Goal: Feedback & Contribution: Submit feedback/report problem

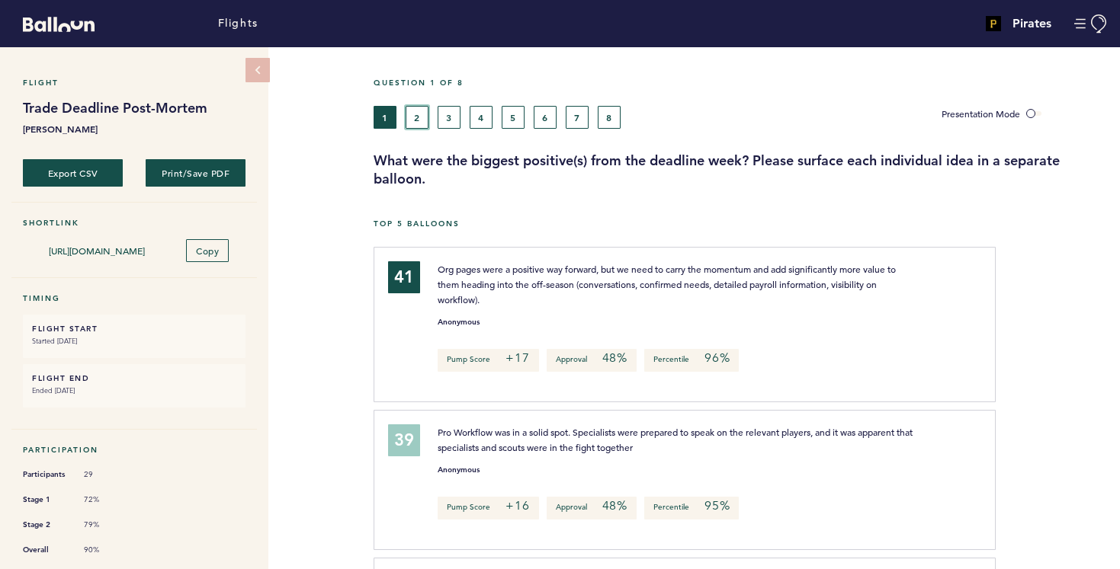
click at [414, 115] on button "2" at bounding box center [416, 117] width 23 height 23
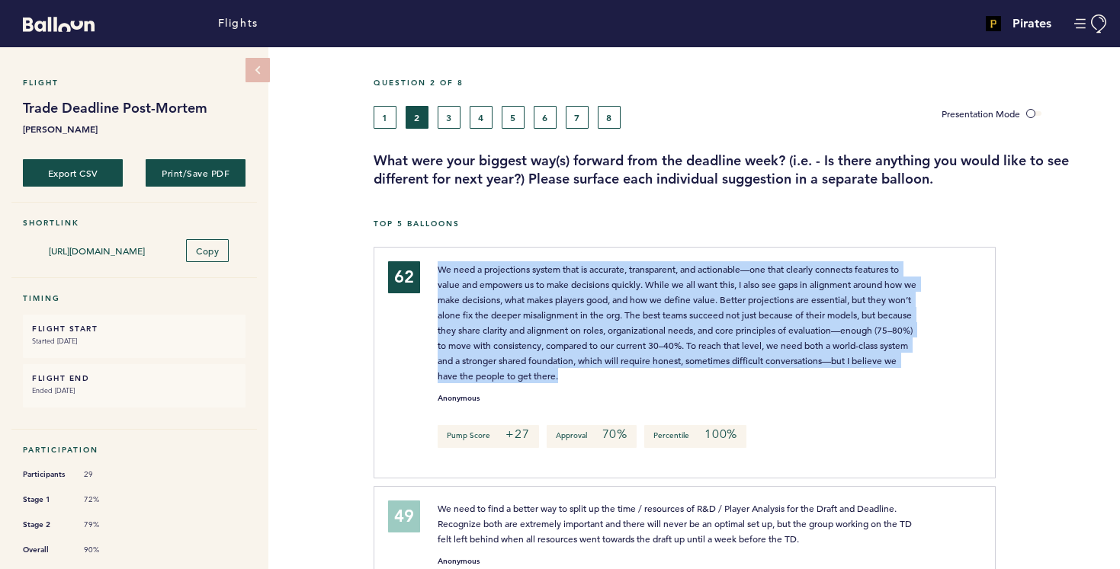
drag, startPoint x: 432, startPoint y: 261, endPoint x: 840, endPoint y: 373, distance: 422.9
click at [840, 373] on div "We need a projections system that is accurate, transparent, and actionable—one …" at bounding box center [678, 322] width 504 height 122
click at [756, 331] on span "We need a projections system that is accurate, transparent, and actionable—one …" at bounding box center [678, 322] width 481 height 119
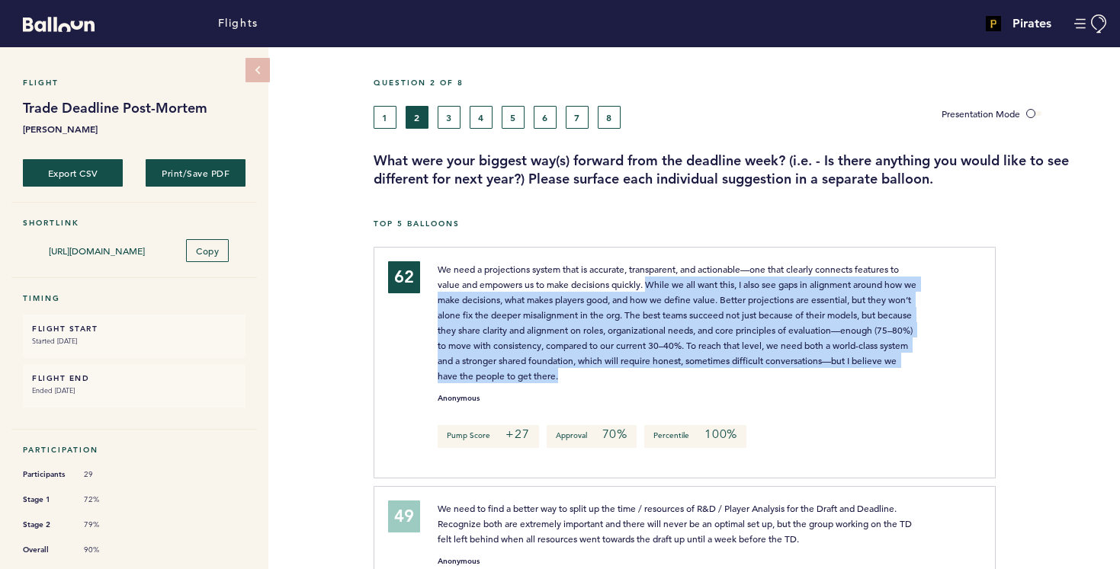
drag, startPoint x: 649, startPoint y: 281, endPoint x: 847, endPoint y: 373, distance: 218.3
click at [847, 373] on p "We need a projections system that is accurate, transparent, and actionable—one …" at bounding box center [678, 322] width 481 height 122
click at [742, 332] on span "We need a projections system that is accurate, transparent, and actionable—one …" at bounding box center [678, 322] width 481 height 119
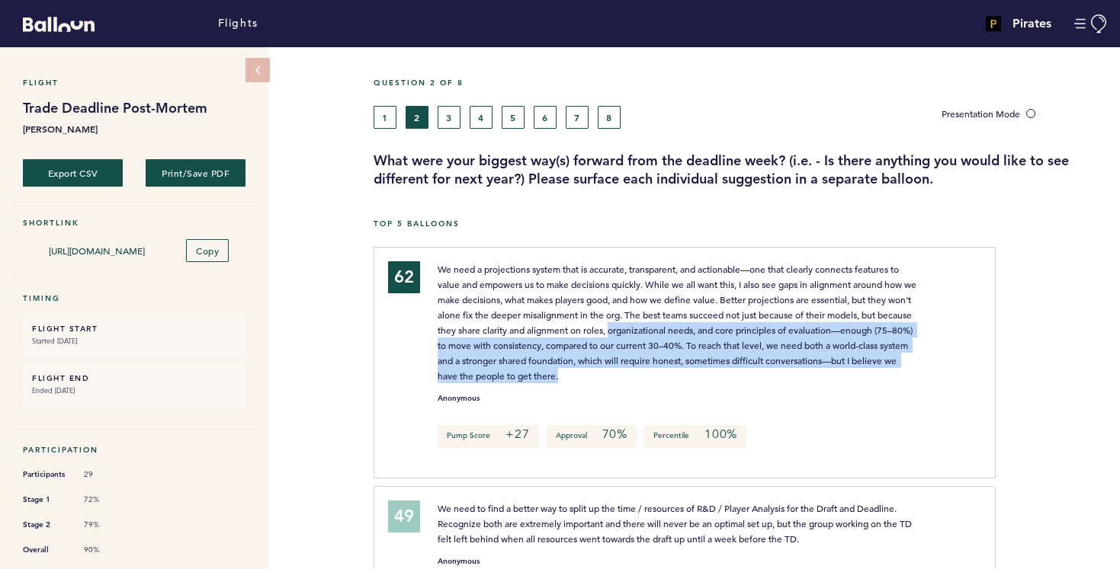
drag, startPoint x: 648, startPoint y: 325, endPoint x: 922, endPoint y: 376, distance: 278.2
click at [922, 376] on div "We need a projections system that is accurate, transparent, and actionable—one …" at bounding box center [678, 322] width 504 height 122
click at [827, 352] on p "We need a projections system that is accurate, transparent, and actionable—one …" at bounding box center [678, 322] width 481 height 122
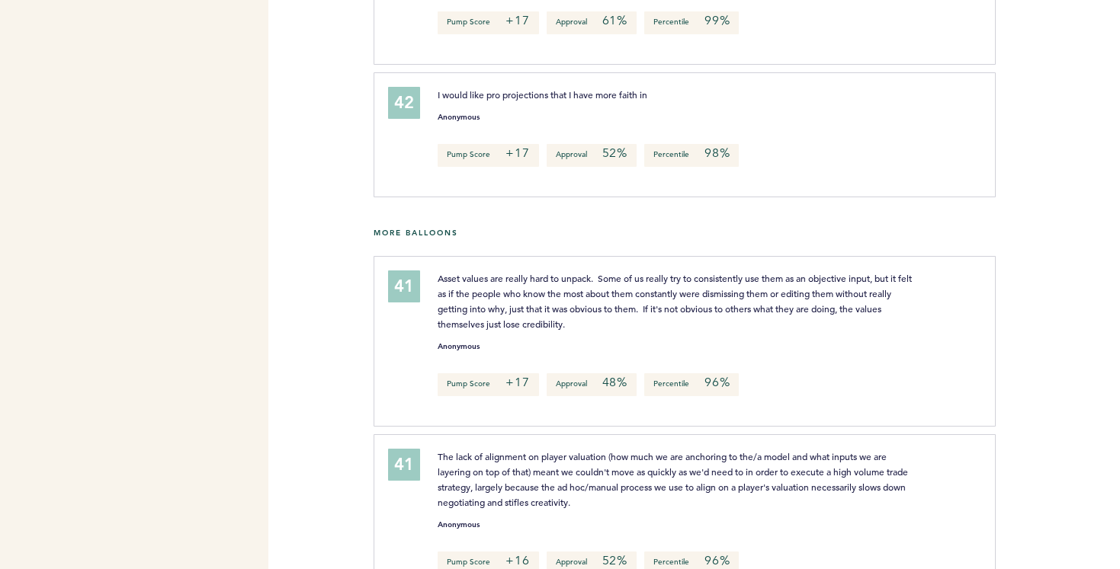
scroll to position [901, 0]
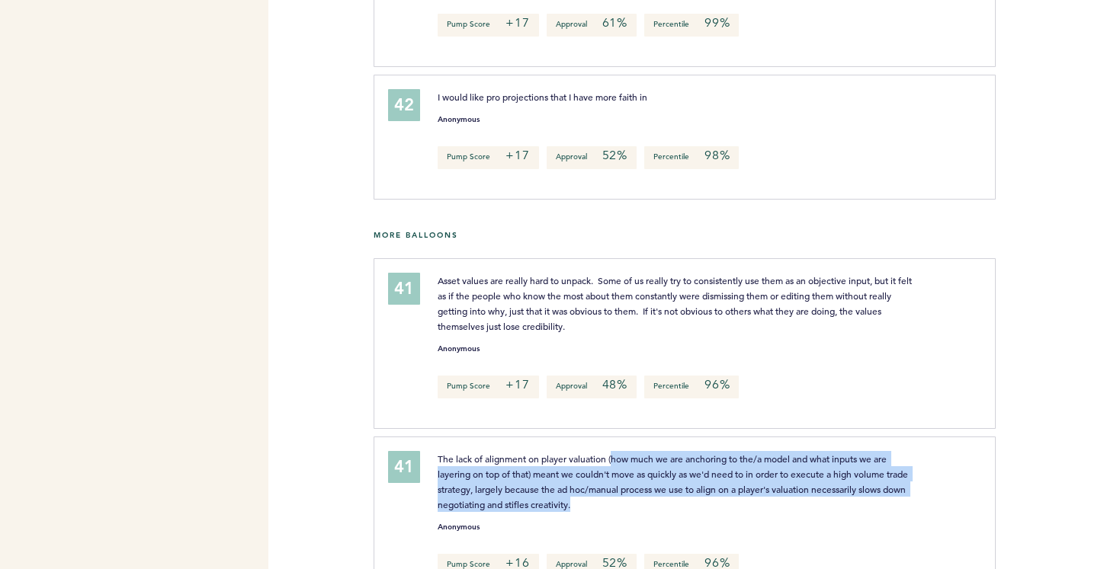
drag, startPoint x: 614, startPoint y: 473, endPoint x: 911, endPoint y: 517, distance: 300.4
click at [911, 512] on p "The lack of alignment on player valuation (how much we are anchoring to the/a m…" at bounding box center [678, 481] width 481 height 61
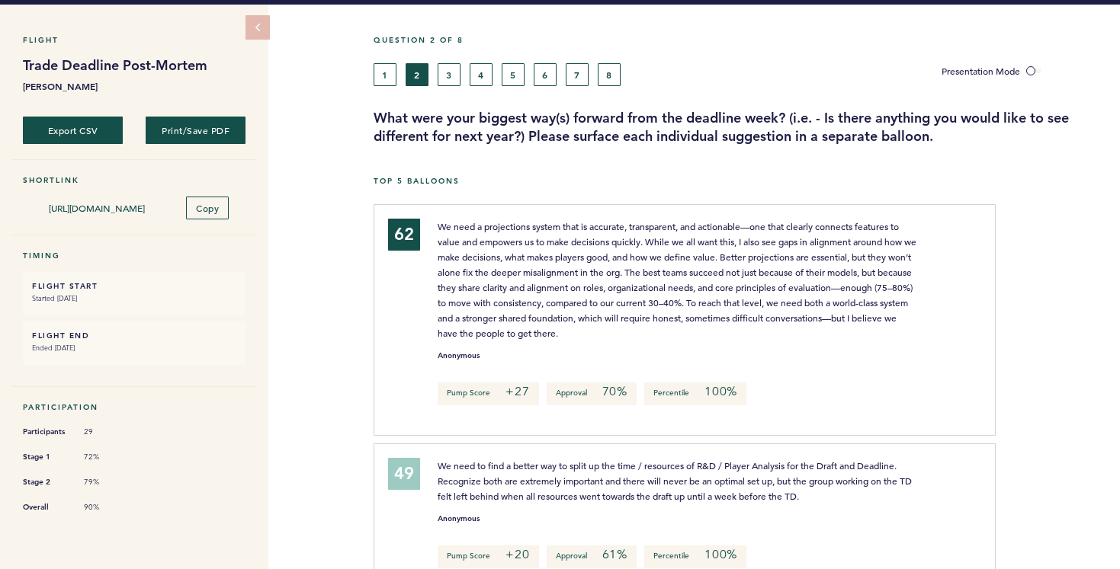
scroll to position [0, 0]
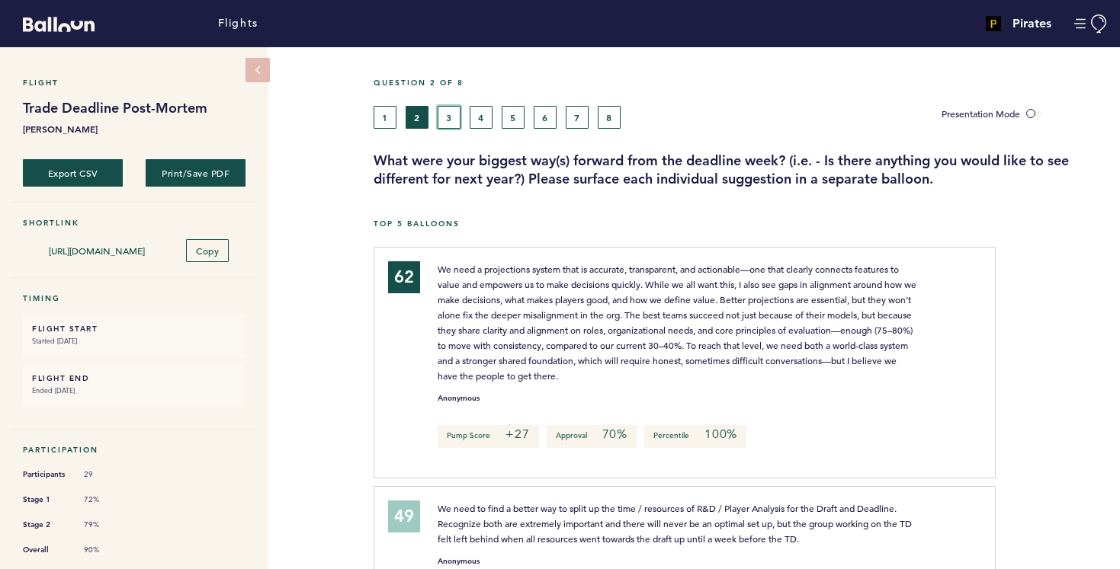
click at [446, 119] on button "3" at bounding box center [449, 117] width 23 height 23
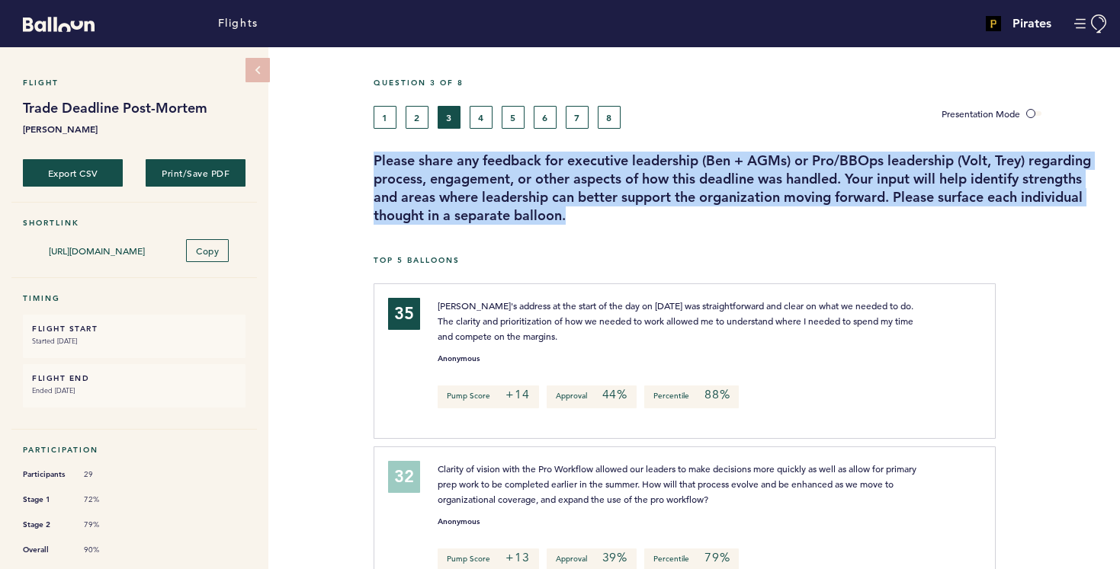
drag, startPoint x: 374, startPoint y: 159, endPoint x: 804, endPoint y: 223, distance: 434.6
click at [804, 223] on h3 "Please share any feedback for executive leadership (Ben + AGMs) or Pro/BBOps le…" at bounding box center [740, 188] width 735 height 73
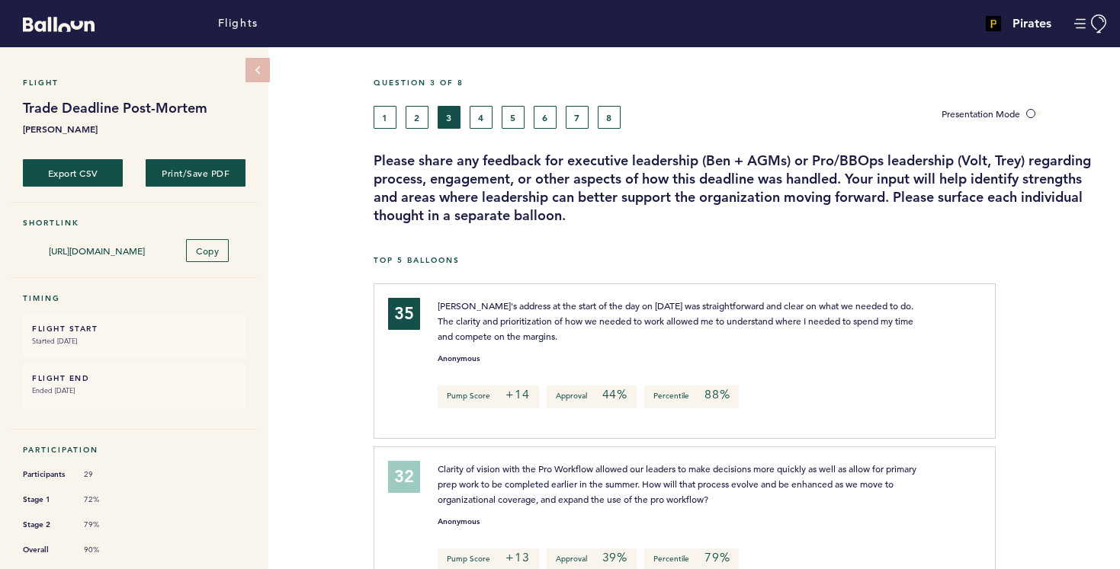
click at [479, 111] on button "4" at bounding box center [481, 117] width 23 height 23
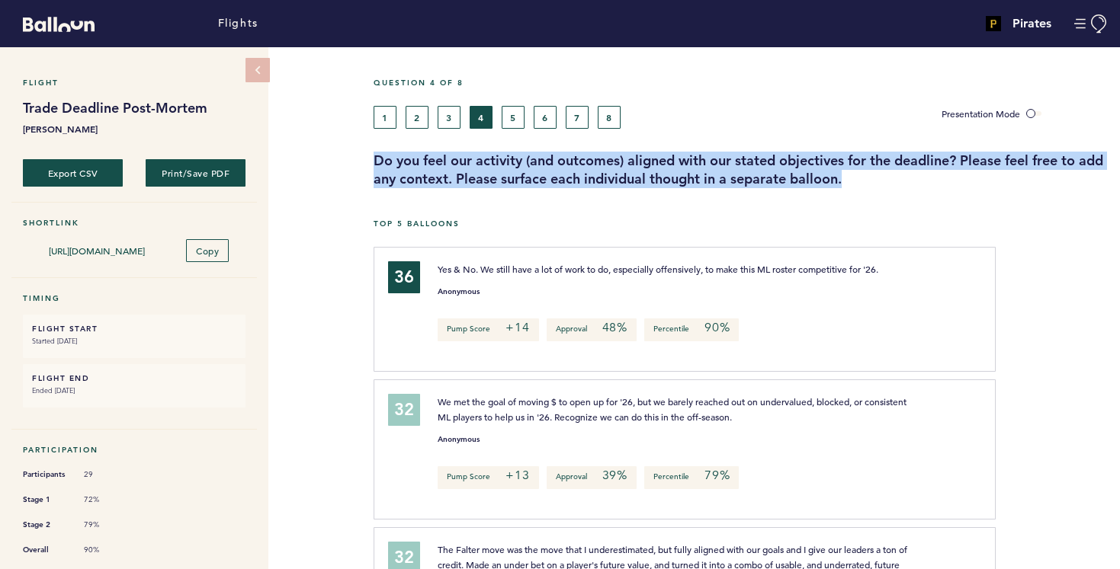
drag, startPoint x: 373, startPoint y: 158, endPoint x: 927, endPoint y: 185, distance: 554.8
click at [927, 185] on h3 "Do you feel our activity (and outcomes) aligned with our stated objectives for …" at bounding box center [740, 170] width 735 height 37
click at [957, 176] on h3 "Do you feel our activity (and outcomes) aligned with our stated objectives for …" at bounding box center [740, 170] width 735 height 37
drag, startPoint x: 374, startPoint y: 159, endPoint x: 912, endPoint y: 232, distance: 542.2
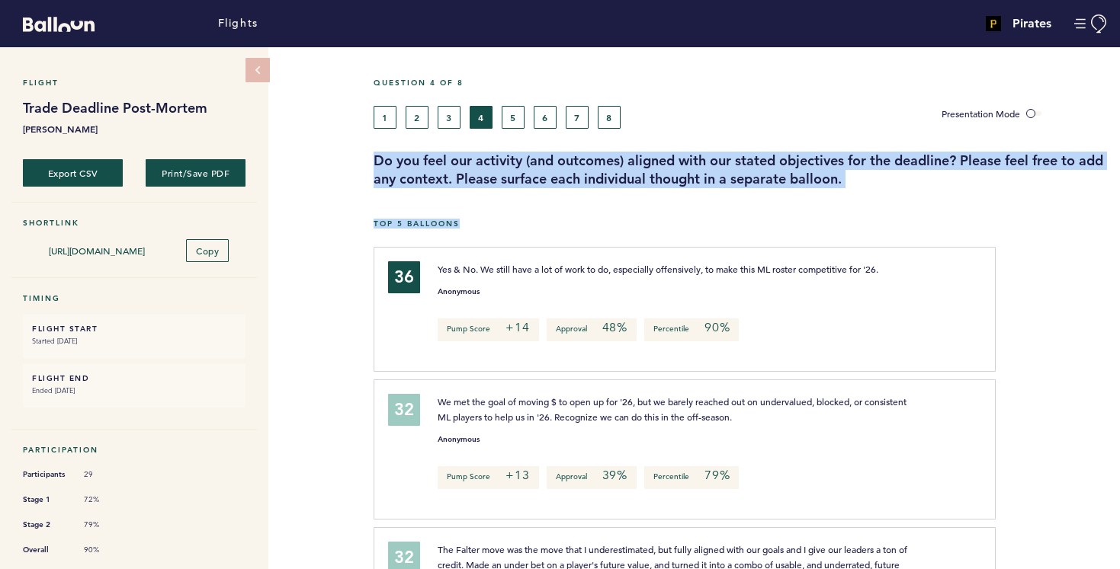
click at [703, 162] on h3 "Do you feel our activity (and outcomes) aligned with our stated objectives for …" at bounding box center [740, 170] width 735 height 37
drag, startPoint x: 374, startPoint y: 159, endPoint x: 905, endPoint y: 226, distance: 534.7
click at [804, 223] on h5 "Top 5 Balloons" at bounding box center [740, 224] width 735 height 10
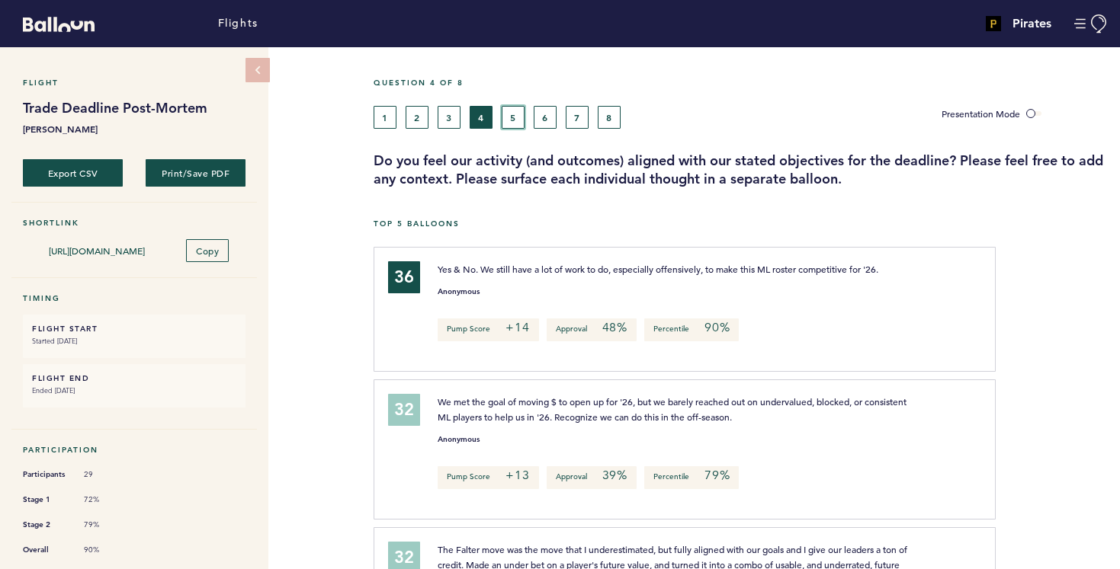
click at [511, 113] on button "5" at bounding box center [513, 117] width 23 height 23
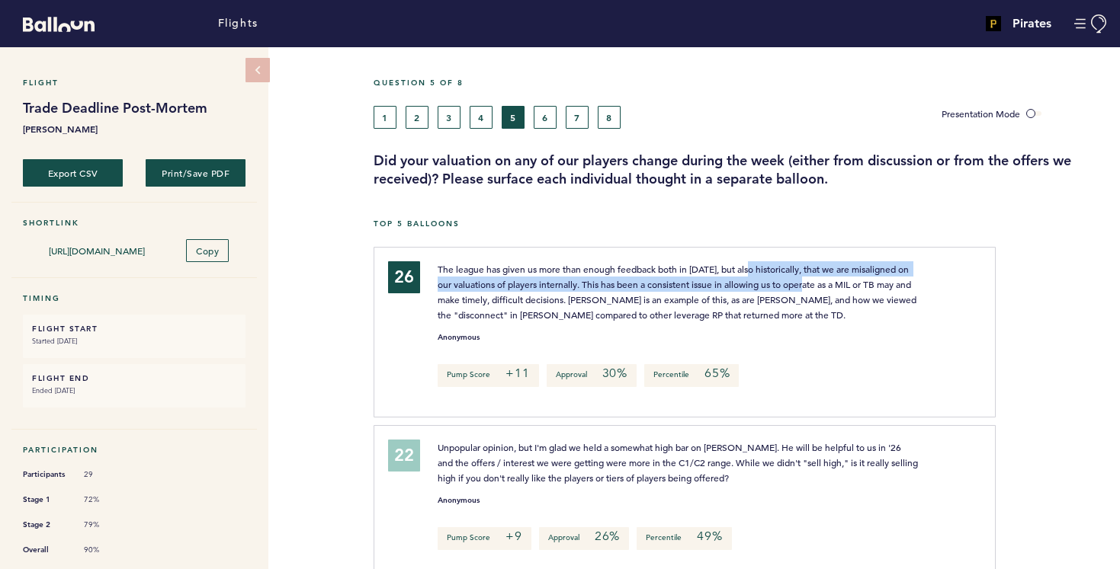
drag, startPoint x: 752, startPoint y: 266, endPoint x: 817, endPoint y: 277, distance: 66.5
click at [817, 277] on span "The league has given us more than enough feedback both in [DATE], but also hist…" at bounding box center [678, 292] width 481 height 58
click at [797, 279] on span "The league has given us more than enough feedback both in [DATE], but also hist…" at bounding box center [678, 292] width 481 height 58
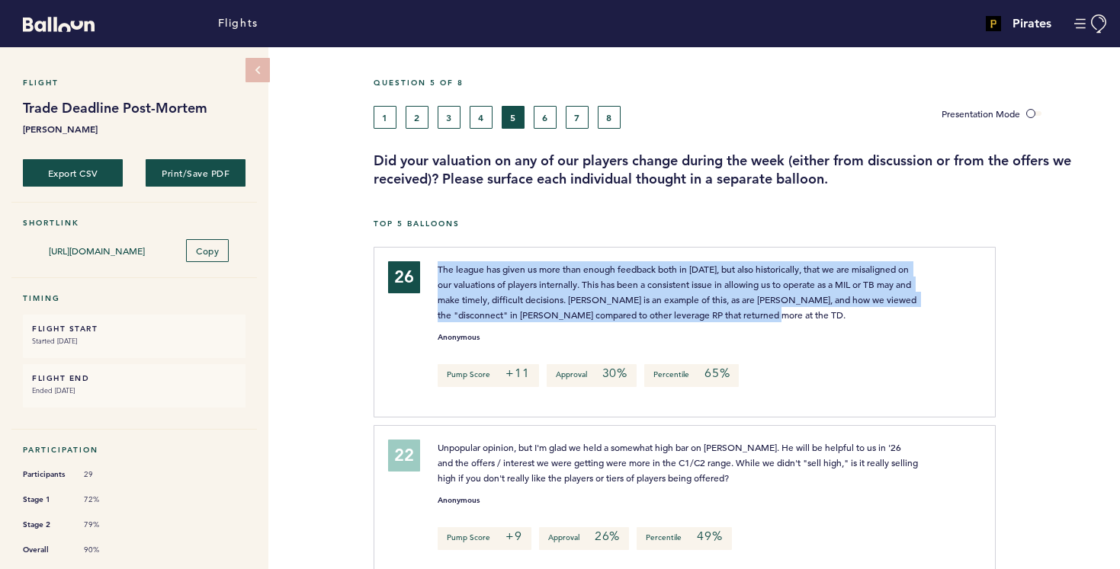
drag, startPoint x: 439, startPoint y: 267, endPoint x: 896, endPoint y: 313, distance: 459.7
click at [896, 313] on p "The league has given us more than enough feedback both in [DATE], but also hist…" at bounding box center [678, 291] width 481 height 61
click at [593, 316] on span "The league has given us more than enough feedback both in [DATE], but also hist…" at bounding box center [678, 292] width 481 height 58
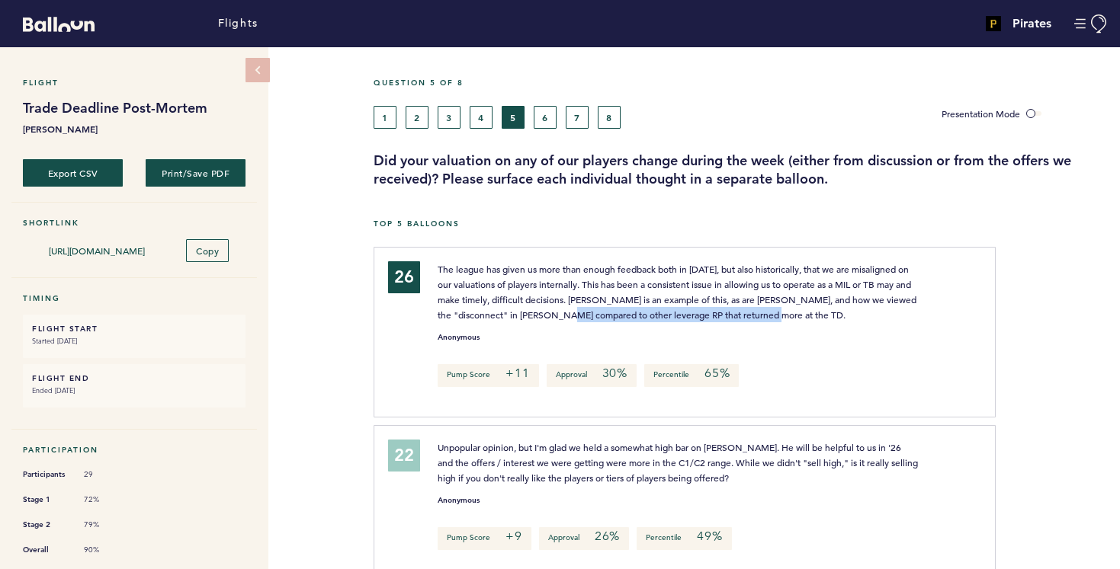
drag, startPoint x: 594, startPoint y: 313, endPoint x: 804, endPoint y: 311, distance: 210.4
click at [804, 311] on p "The league has given us more than enough feedback both in [DATE], but also hist…" at bounding box center [678, 291] width 481 height 61
click at [803, 280] on span "The league has given us more than enough feedback both in [DATE], but also hist…" at bounding box center [678, 292] width 481 height 58
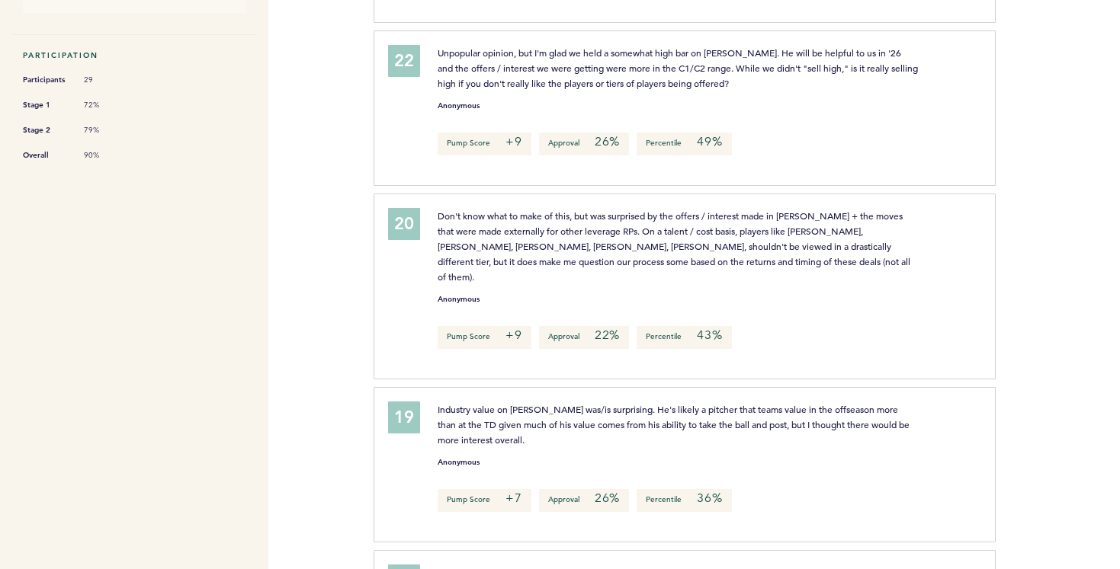
scroll to position [403, 0]
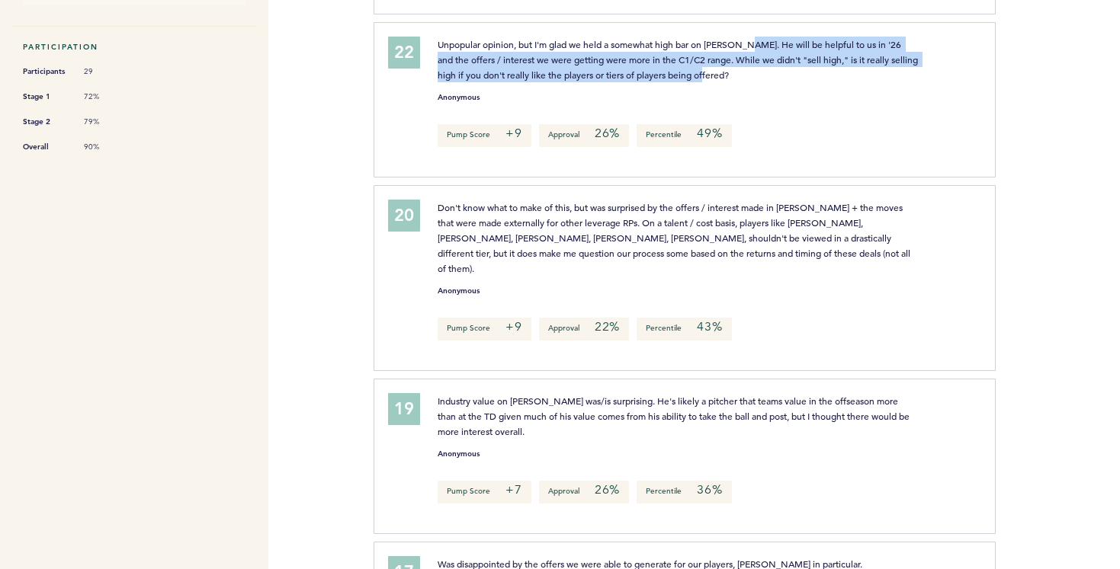
drag, startPoint x: 748, startPoint y: 46, endPoint x: 867, endPoint y: 68, distance: 120.9
click at [867, 68] on p "Unpopular opinion, but I'm glad we held a somewhat high bar on [PERSON_NAME]. H…" at bounding box center [678, 60] width 481 height 46
click at [761, 58] on span "Unpopular opinion, but I'm glad we held a somewhat high bar on [PERSON_NAME]. H…" at bounding box center [679, 59] width 482 height 43
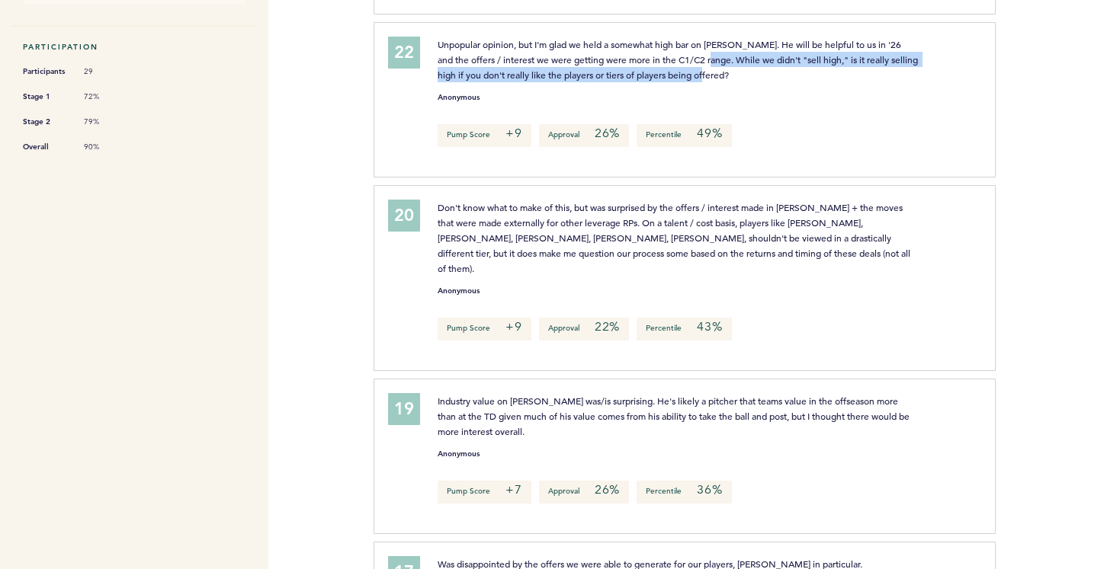
drag, startPoint x: 704, startPoint y: 56, endPoint x: 907, endPoint y: 71, distance: 203.3
click at [907, 71] on p "Unpopular opinion, but I'm glad we held a somewhat high bar on [PERSON_NAME]. H…" at bounding box center [678, 60] width 481 height 46
click at [847, 55] on span "Unpopular opinion, but I'm glad we held a somewhat high bar on [PERSON_NAME]. H…" at bounding box center [679, 59] width 482 height 43
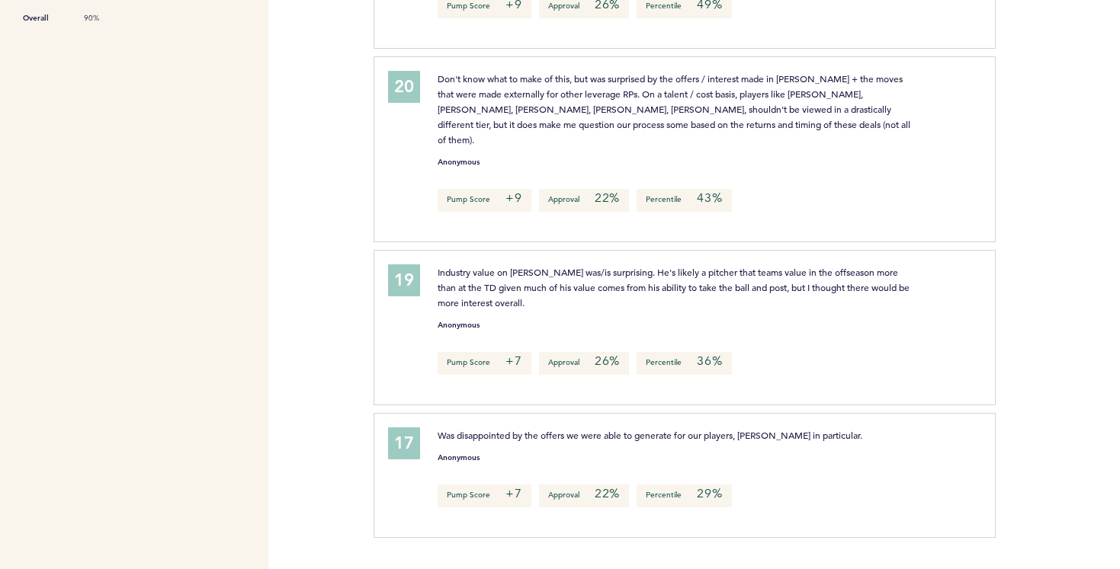
scroll to position [583, 0]
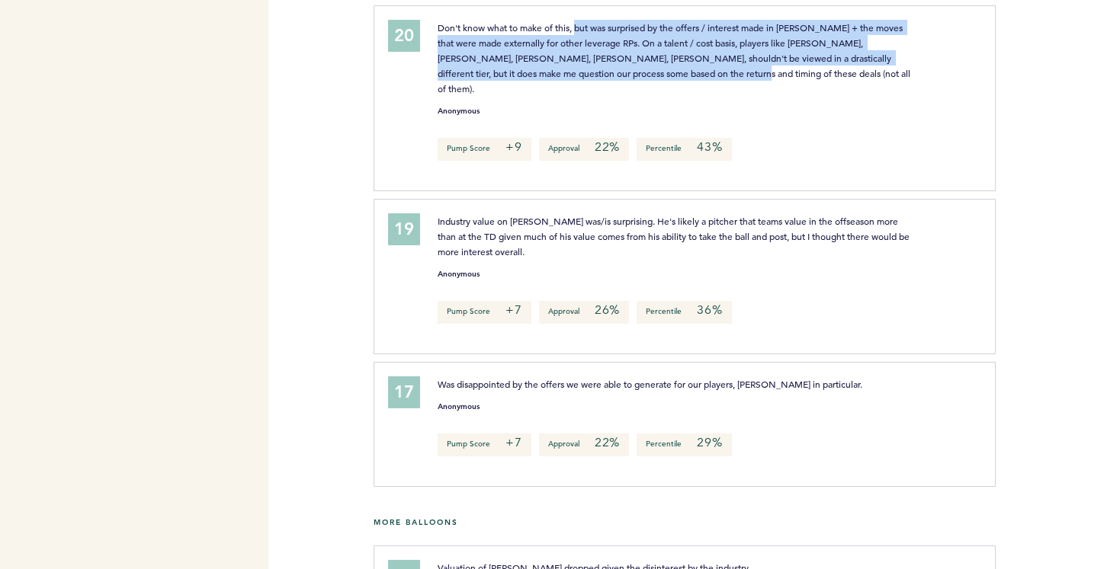
drag, startPoint x: 579, startPoint y: 25, endPoint x: 653, endPoint y: 76, distance: 89.9
click at [653, 76] on p "Don't know what to make of this, but was surprised by the offers / interest mad…" at bounding box center [678, 58] width 481 height 76
click at [545, 47] on span "Don't know what to make of this, but was surprised by the offers / interest mad…" at bounding box center [675, 57] width 475 height 73
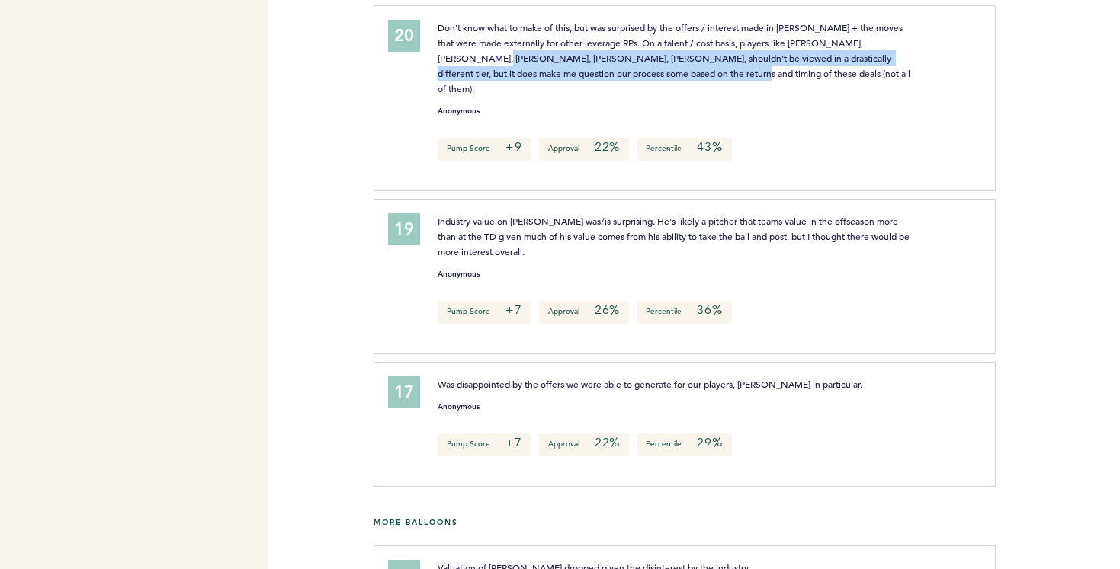
drag, startPoint x: 438, startPoint y: 53, endPoint x: 668, endPoint y: 75, distance: 230.5
click at [668, 75] on p "Don't know what to make of this, but was surprised by the offers / interest mad…" at bounding box center [678, 58] width 481 height 76
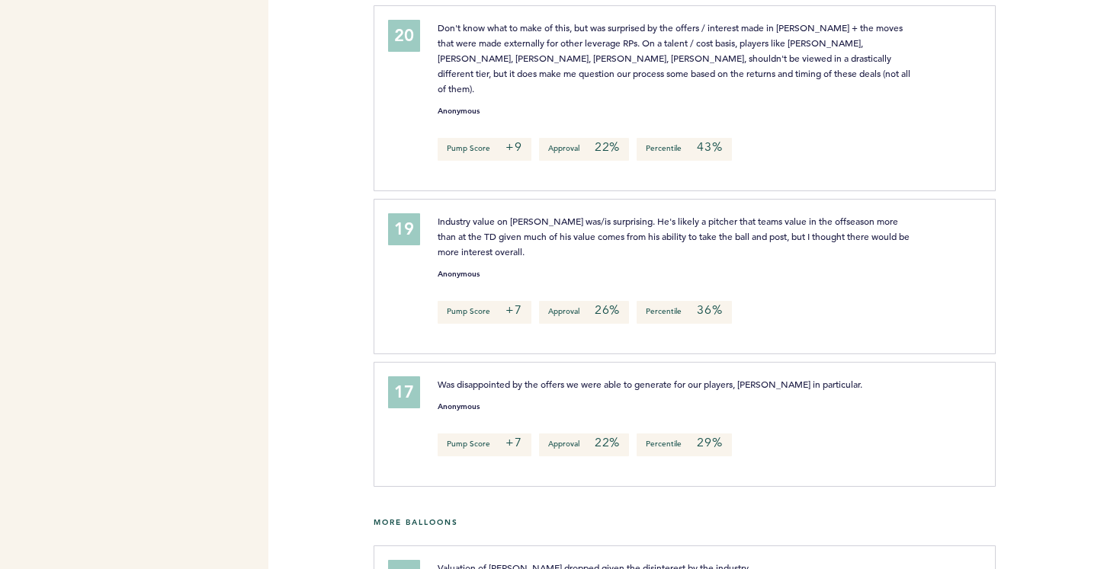
click at [794, 40] on span "Don't know what to make of this, but was surprised by the offers / interest mad…" at bounding box center [675, 57] width 475 height 73
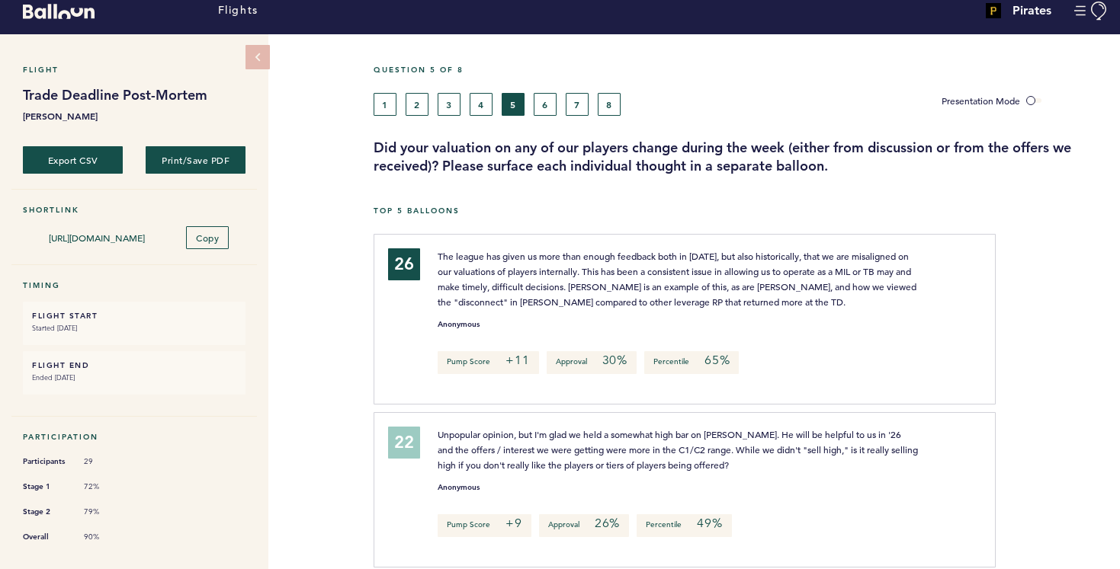
scroll to position [0, 0]
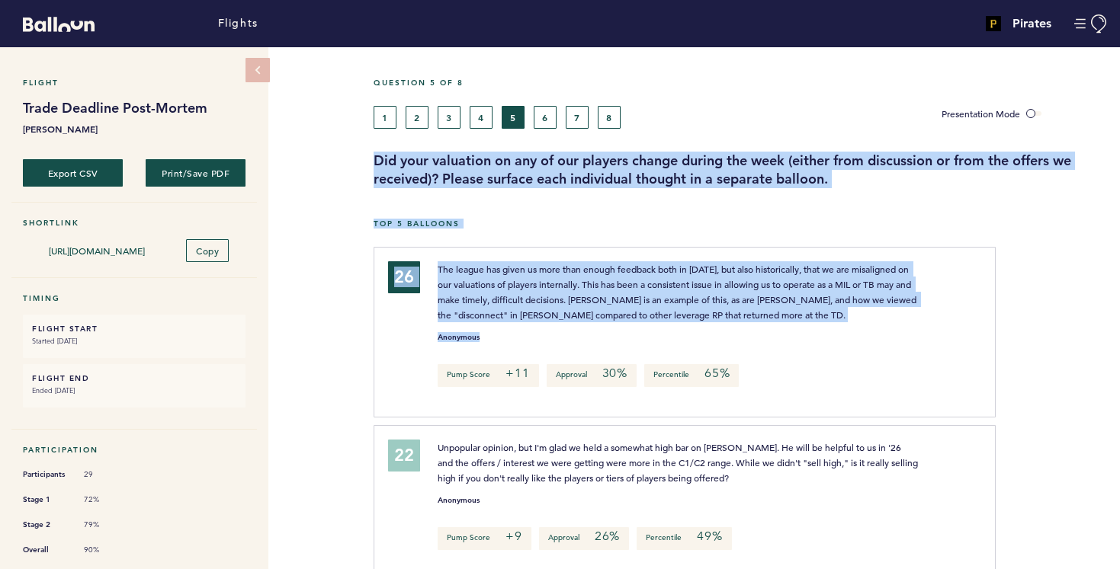
drag, startPoint x: 375, startPoint y: 158, endPoint x: 893, endPoint y: 338, distance: 548.9
click at [793, 291] on p "The league has given us more than enough feedback both in [DATE], but also hist…" at bounding box center [678, 291] width 481 height 61
drag, startPoint x: 374, startPoint y: 157, endPoint x: 887, endPoint y: 339, distance: 544.4
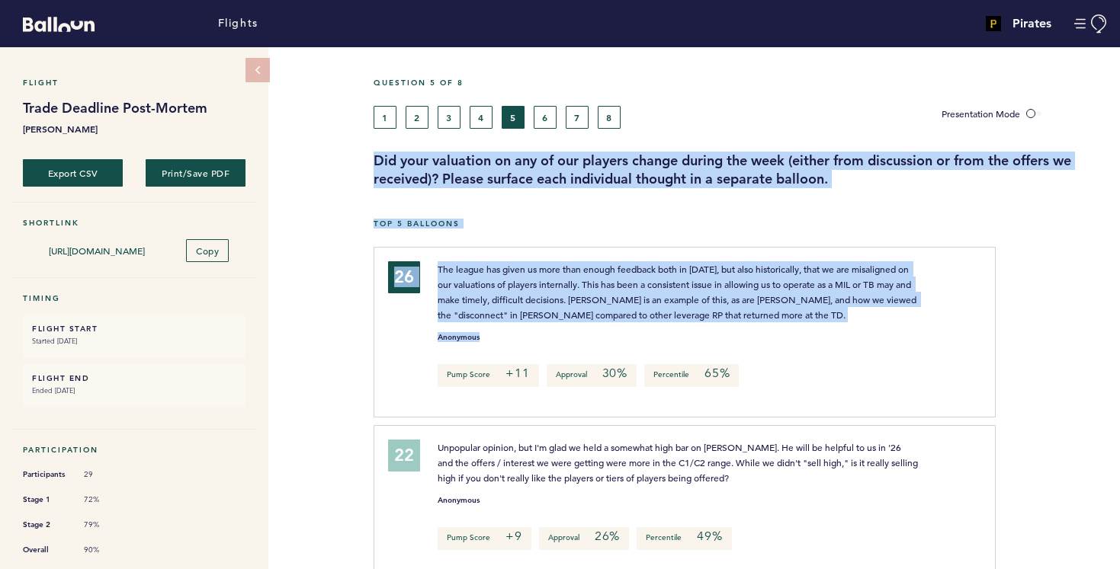
click at [787, 299] on span "The league has given us more than enough feedback both in [DATE], but also hist…" at bounding box center [678, 292] width 481 height 58
drag, startPoint x: 375, startPoint y: 156, endPoint x: 918, endPoint y: 320, distance: 566.9
click at [850, 286] on span "The league has given us more than enough feedback both in [DATE], but also hist…" at bounding box center [678, 292] width 481 height 58
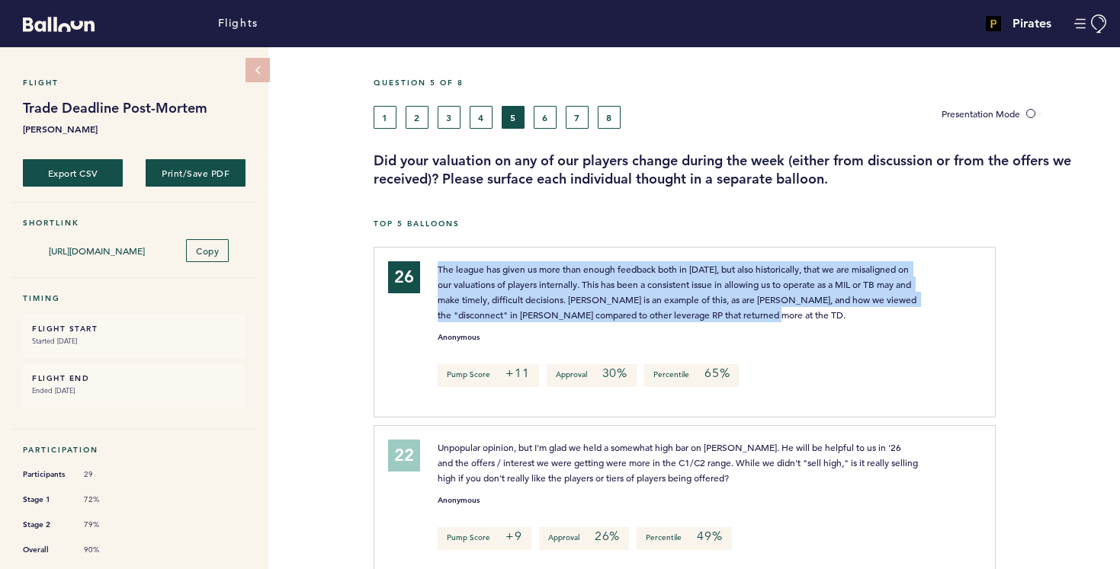
drag, startPoint x: 434, startPoint y: 268, endPoint x: 822, endPoint y: 312, distance: 390.5
click at [822, 312] on div "The league has given us more than enough feedback both in [DATE], but also hist…" at bounding box center [678, 291] width 504 height 61
click at [800, 286] on span "The league has given us more than enough feedback both in [DATE], but also hist…" at bounding box center [678, 292] width 481 height 58
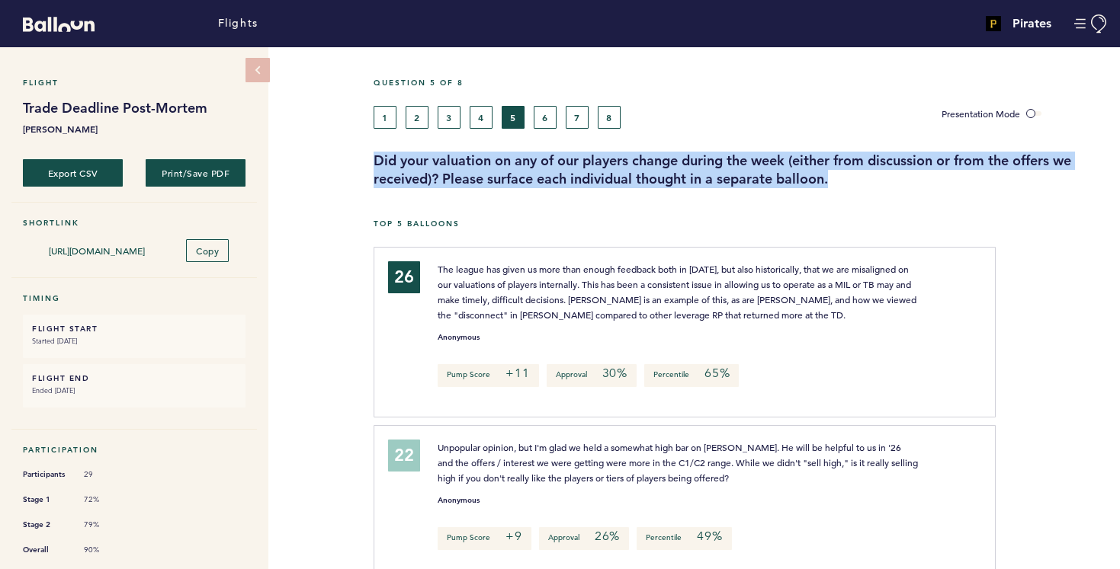
drag, startPoint x: 372, startPoint y: 157, endPoint x: 869, endPoint y: 178, distance: 497.4
click at [869, 178] on div "Did your valuation on any of our players change during the week (either from di…" at bounding box center [741, 170] width 758 height 37
click at [792, 178] on h3 "Did your valuation on any of our players change during the week (either from di…" at bounding box center [740, 170] width 735 height 37
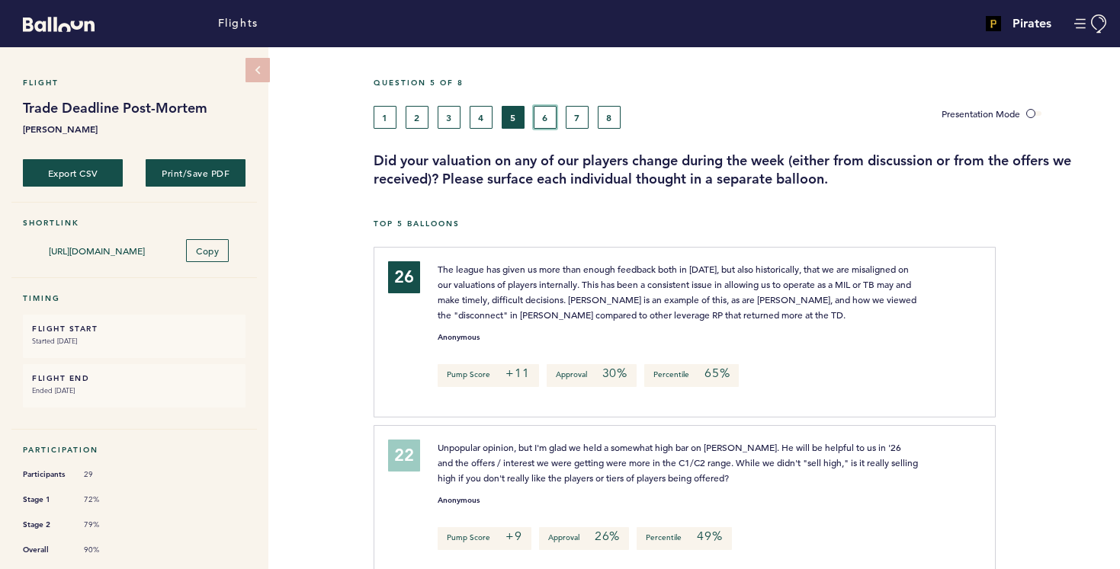
click at [550, 111] on button "6" at bounding box center [545, 117] width 23 height 23
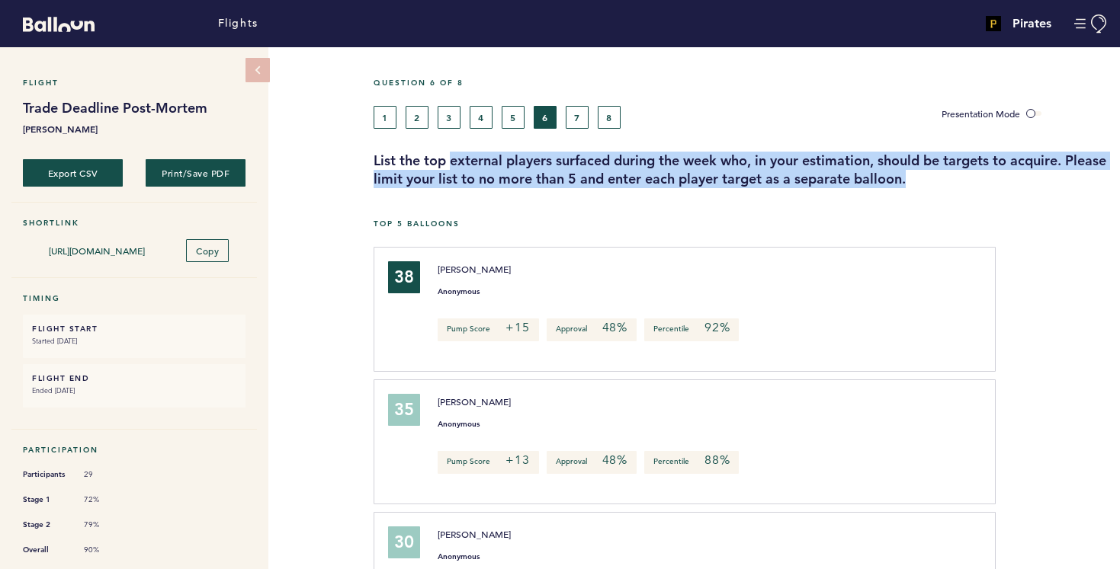
drag, startPoint x: 452, startPoint y: 160, endPoint x: 986, endPoint y: 181, distance: 533.9
click at [986, 181] on h3 "List the top external players surfaced during the week who, in your estimation,…" at bounding box center [740, 170] width 735 height 37
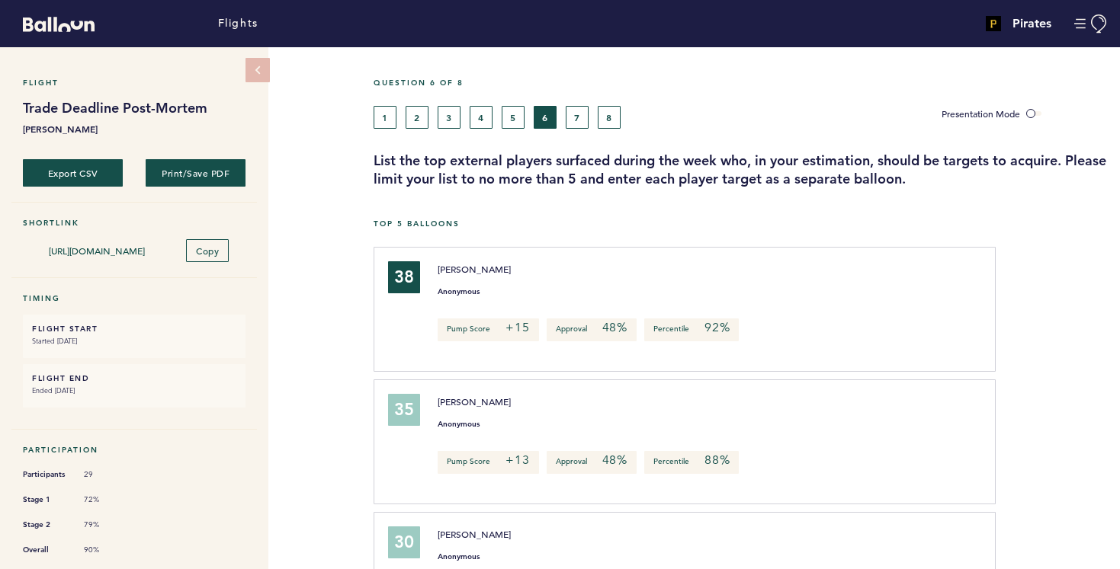
click at [446, 168] on h3 "List the top external players surfaced during the week who, in your estimation,…" at bounding box center [740, 170] width 735 height 37
click at [577, 114] on button "7" at bounding box center [577, 117] width 23 height 23
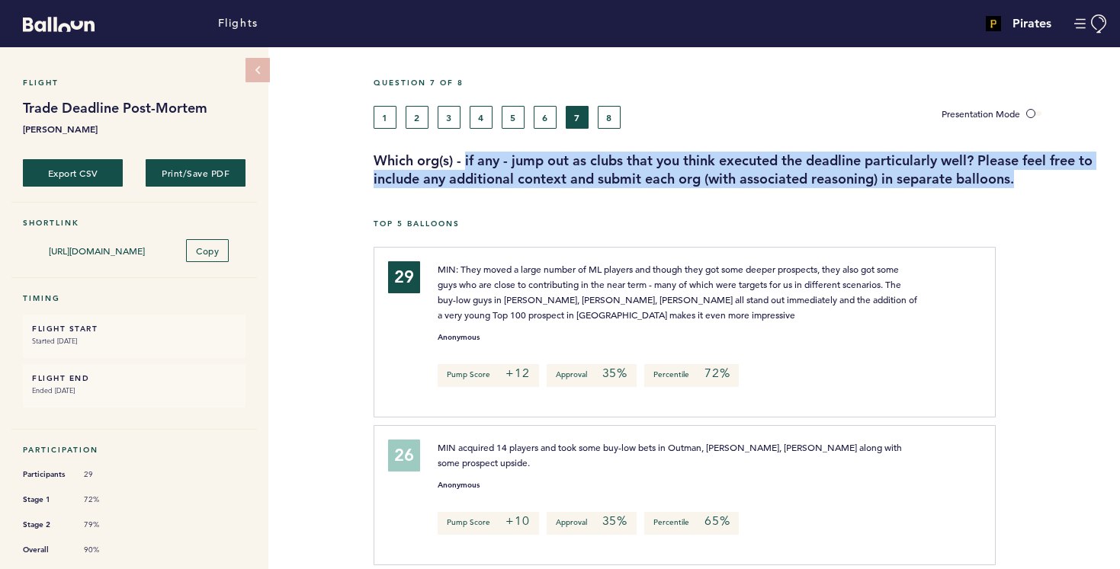
drag, startPoint x: 466, startPoint y: 160, endPoint x: 1029, endPoint y: 184, distance: 563.0
click at [1029, 184] on h3 "Which org(s) - if any - jump out as clubs that you think executed the deadline …" at bounding box center [740, 170] width 735 height 37
click at [963, 180] on h3 "Which org(s) - if any - jump out as clubs that you think executed the deadline …" at bounding box center [740, 170] width 735 height 37
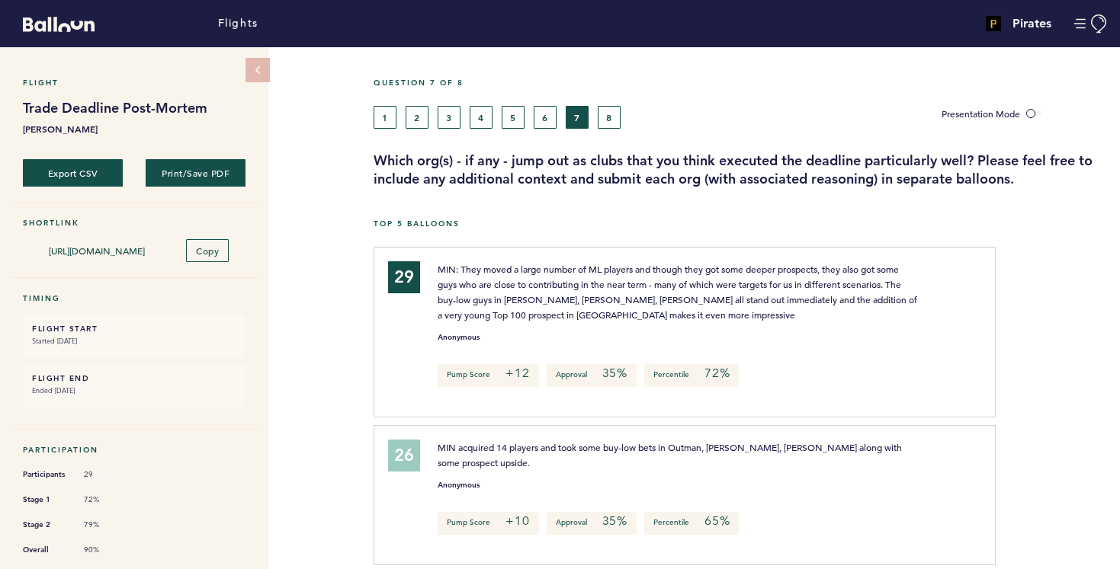
click at [608, 129] on div "Question 7 of 8 1 2 3 4 5 6 7 8 Presentation Mode Which org(s) - if any - jump …" at bounding box center [746, 133] width 746 height 111
click at [606, 113] on button "8" at bounding box center [609, 117] width 23 height 23
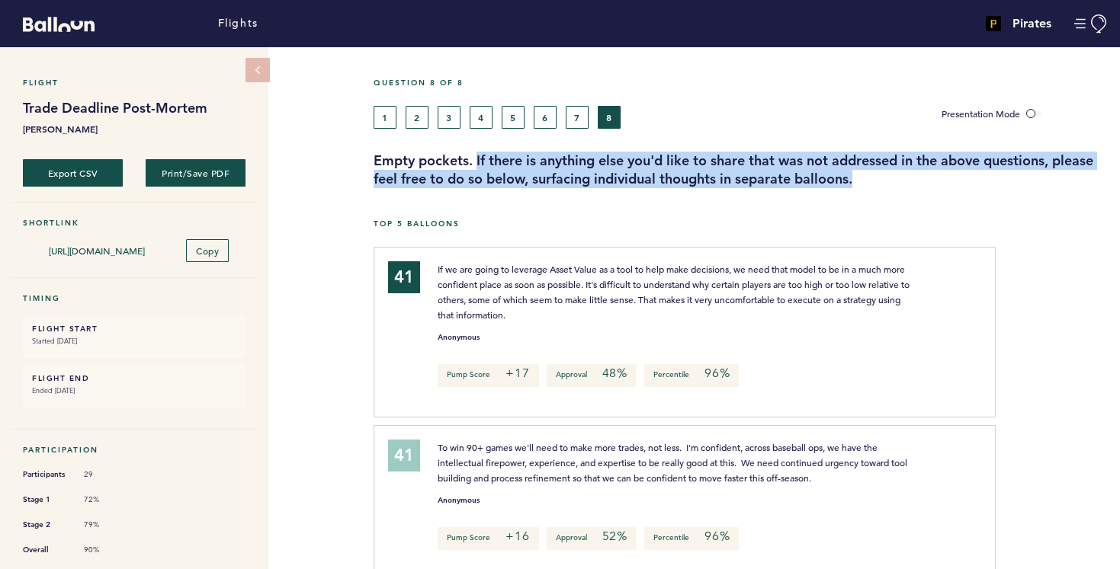
drag, startPoint x: 477, startPoint y: 159, endPoint x: 891, endPoint y: 176, distance: 414.3
click at [891, 176] on h3 "Empty pockets. If there is anything else you'd like to share that was not addre…" at bounding box center [740, 170] width 735 height 37
click at [806, 166] on h3 "Empty pockets. If there is anything else you'd like to share that was not addre…" at bounding box center [740, 170] width 735 height 37
drag, startPoint x: 373, startPoint y: 159, endPoint x: 873, endPoint y: 180, distance: 500.5
click at [870, 180] on h3 "Empty pockets. If there is anything else you'd like to share that was not addre…" at bounding box center [740, 170] width 735 height 37
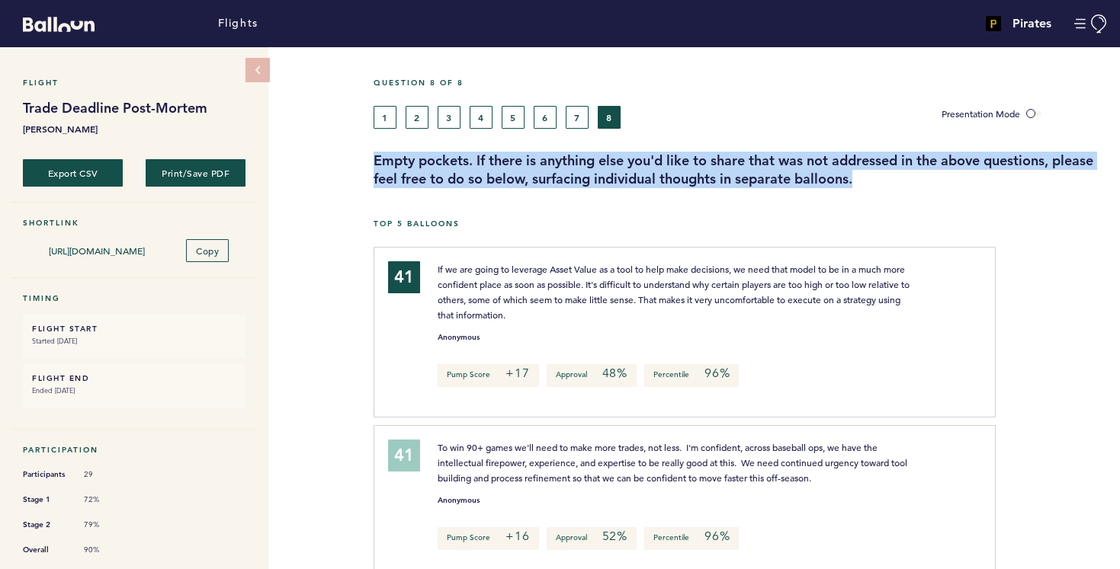
click at [795, 168] on h3 "Empty pockets. If there is anything else you'd like to share that was not addre…" at bounding box center [740, 170] width 735 height 37
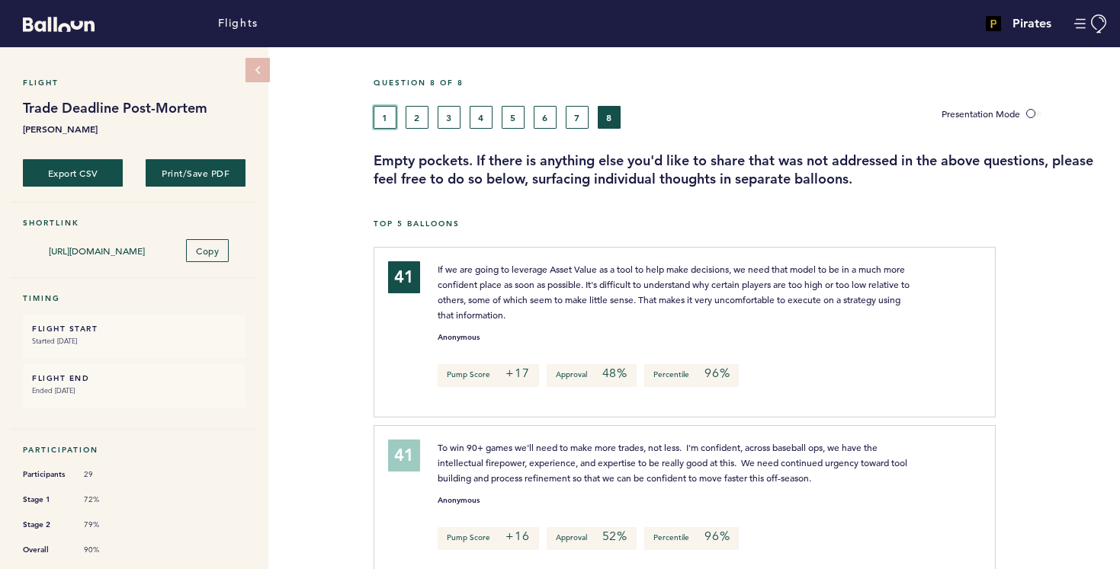
click at [384, 117] on button "1" at bounding box center [384, 117] width 23 height 23
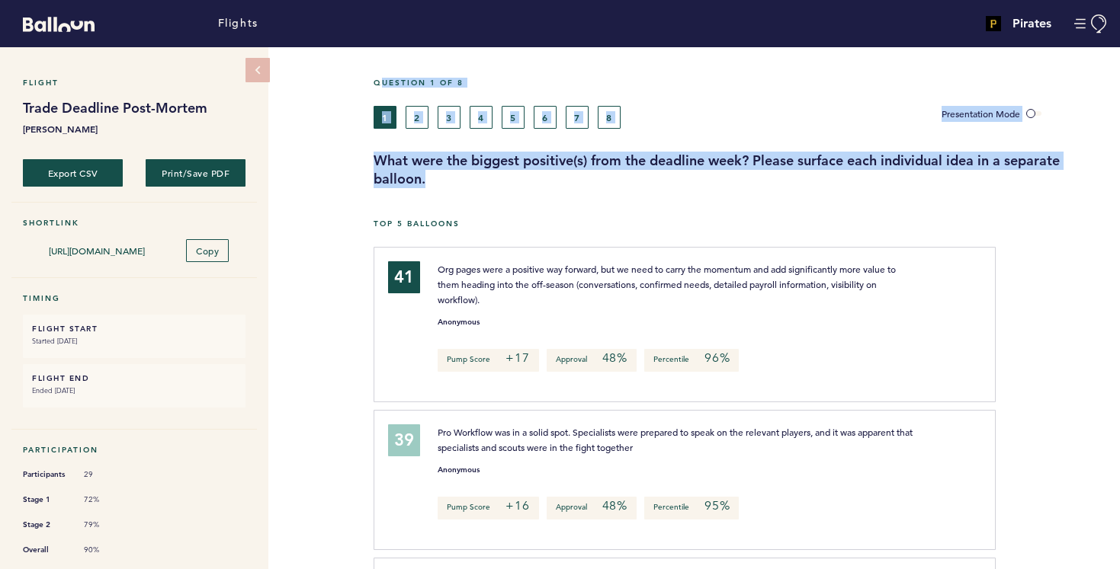
drag, startPoint x: 373, startPoint y: 80, endPoint x: 582, endPoint y: 175, distance: 229.6
click at [582, 175] on div "Question 1 of 8 1 2 3 4 5 6 7 8 Presentation Mode What were the biggest positiv…" at bounding box center [746, 133] width 746 height 111
click at [550, 154] on h3 "What were the biggest positive(s) from the deadline week? Please surface each i…" at bounding box center [740, 170] width 735 height 37
